Goal: Information Seeking & Learning: Learn about a topic

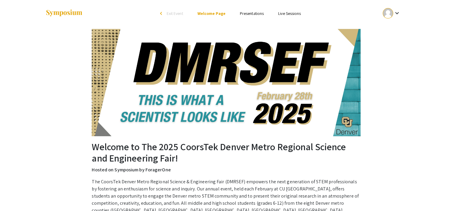
click at [261, 14] on link "Presentations" at bounding box center [252, 13] width 24 height 5
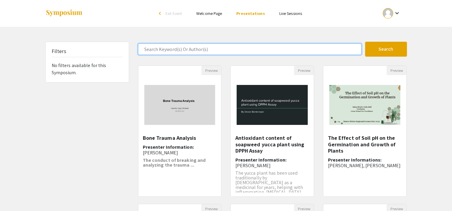
click at [210, 48] on input "Search Keyword(s) Or Author(s)" at bounding box center [249, 49] width 223 height 11
type input "feeling"
click at [365, 42] on button "Search" at bounding box center [386, 49] width 42 height 15
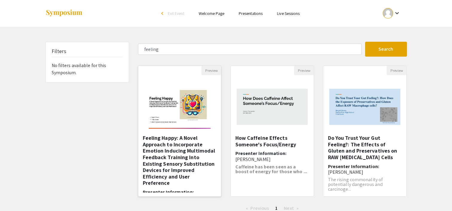
click at [195, 100] on img at bounding box center [180, 105] width 74 height 60
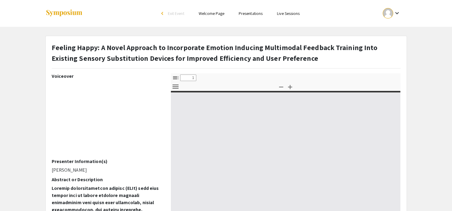
select select "custom"
type input "0"
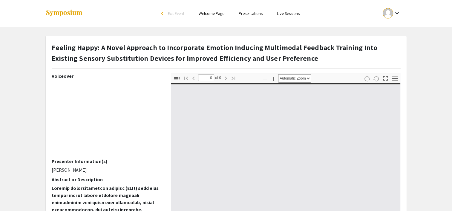
select select "custom"
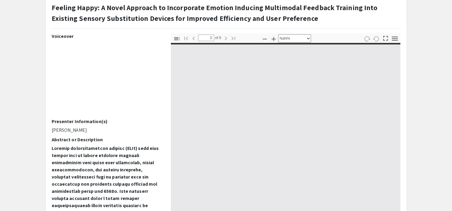
scroll to position [40, 0]
type input "1"
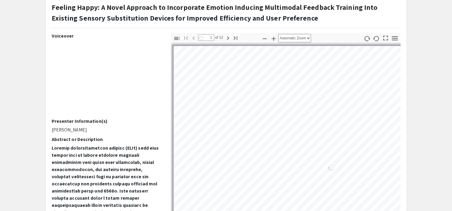
select select "auto"
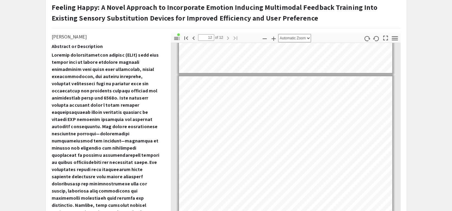
scroll to position [102, 0]
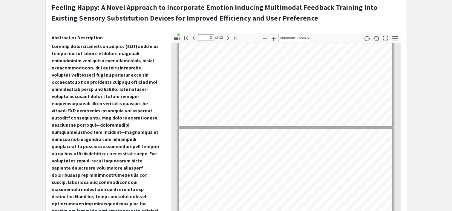
type input "1"
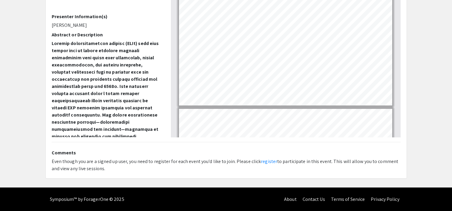
scroll to position [0, 0]
